Goal: Task Accomplishment & Management: Manage account settings

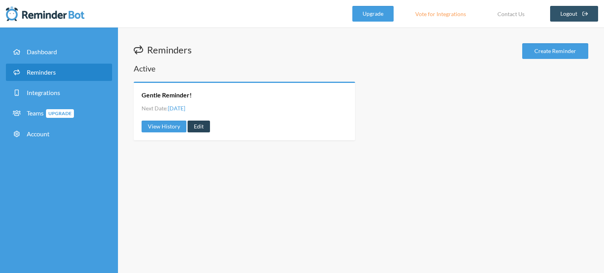
click at [195, 127] on link "Edit" at bounding box center [199, 127] width 22 height 12
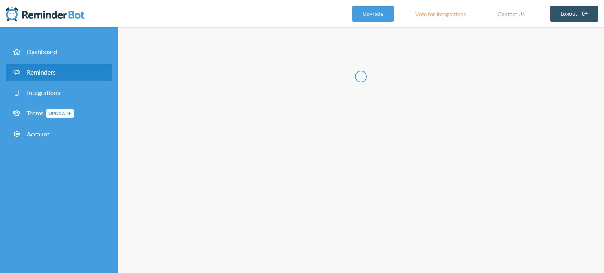
radio input "false"
radio input "true"
type input "Gentle Reminder!"
checkbox input "true"
select select "05:00:00"
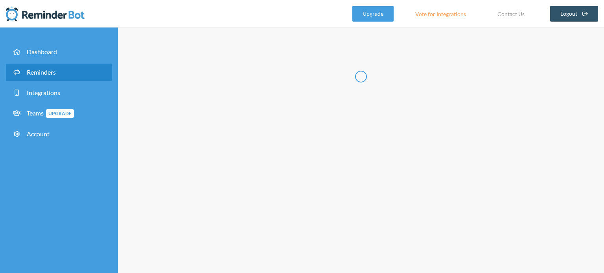
select select "05:15:00"
select select "spaces/AAQAVDo6xcw"
select select "05:15:00"
select select "05:30:00"
select select "spaces/AAQAVDo6xcw"
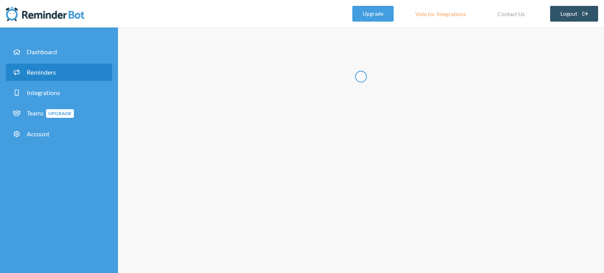
select select "05:30:00"
select select "05:45:00"
select select "spaces/AAQAVDo6xcw"
select select "19:00:00"
select select "19:15:00"
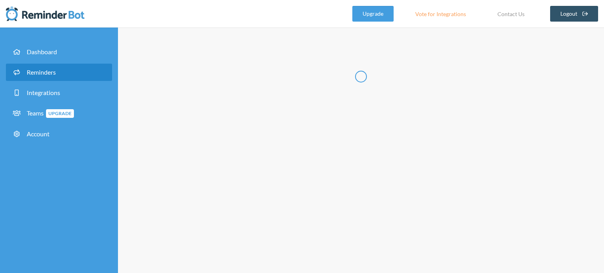
select select "spaces/AAQAVDo6xcw"
select select "19:15:00"
select select "19:30:00"
select select "spaces/AAQAVDo6xcw"
select select "19:30:00"
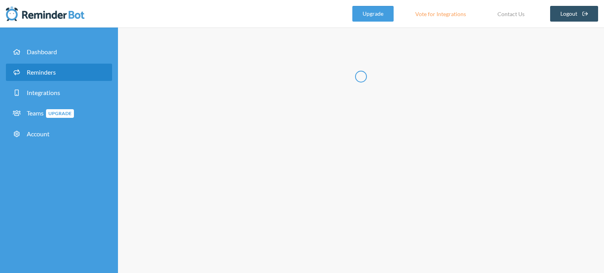
select select "19:45:00"
select select "spaces/AAQAVDo6xcw"
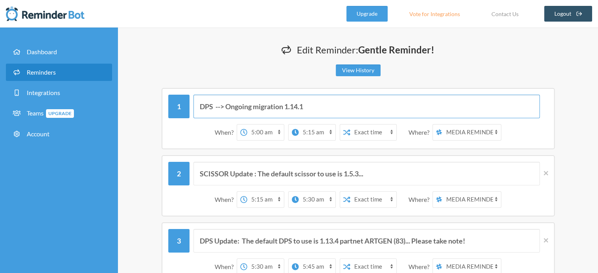
click at [374, 104] on input "DPS --> Ongoing migration 1.14.1" at bounding box center [366, 107] width 346 height 24
paste input "[URL][DOMAIN_NAME]"
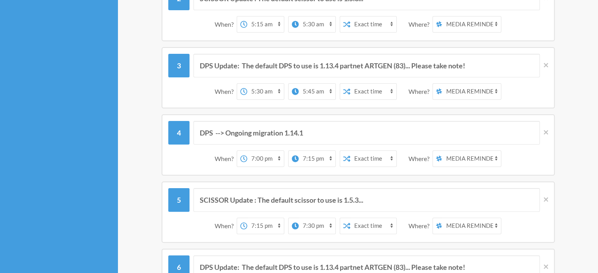
scroll to position [176, 0]
type input "DPS --> Ongoing migration 1.14.1 [URL][DOMAIN_NAME]"
click at [348, 127] on input "DPS --> Ongoing migration 1.14.1" at bounding box center [366, 133] width 346 height 24
paste input "[URL][DOMAIN_NAME]"
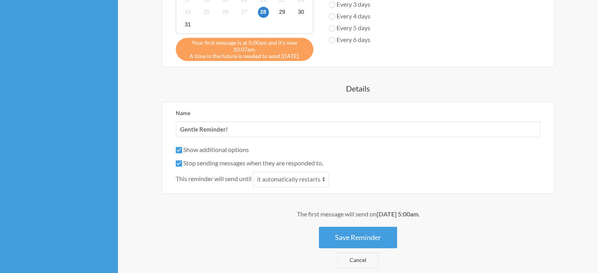
scroll to position [704, 0]
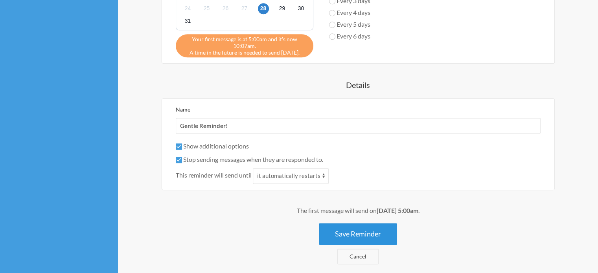
type input "DPS --> Ongoing migration 1.14.1 [URL][DOMAIN_NAME]"
click at [363, 233] on button "Save Reminder" at bounding box center [358, 234] width 78 height 22
